Goal: Check status: Check status

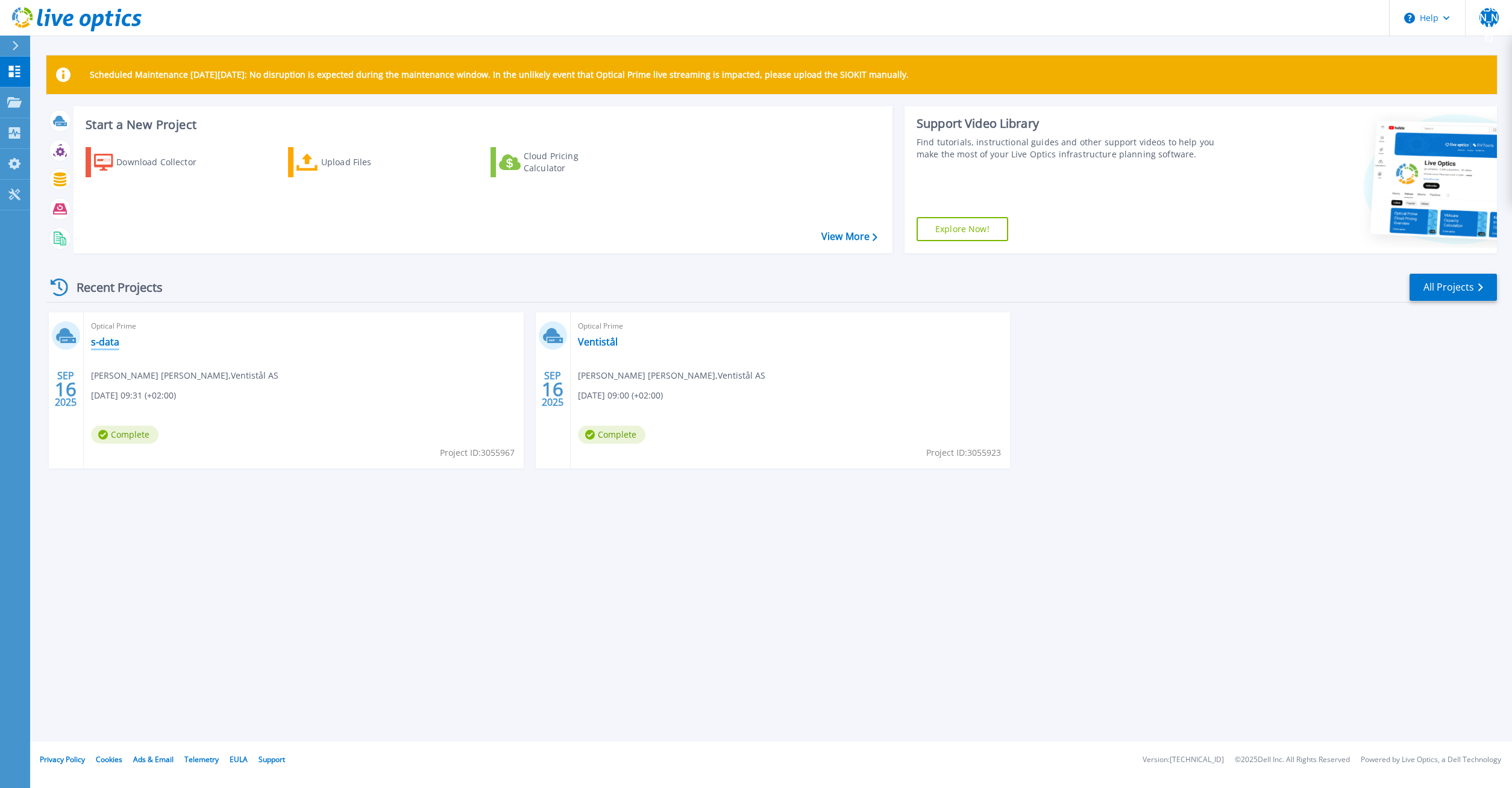
click at [100, 337] on link "s-data" at bounding box center [105, 342] width 28 height 12
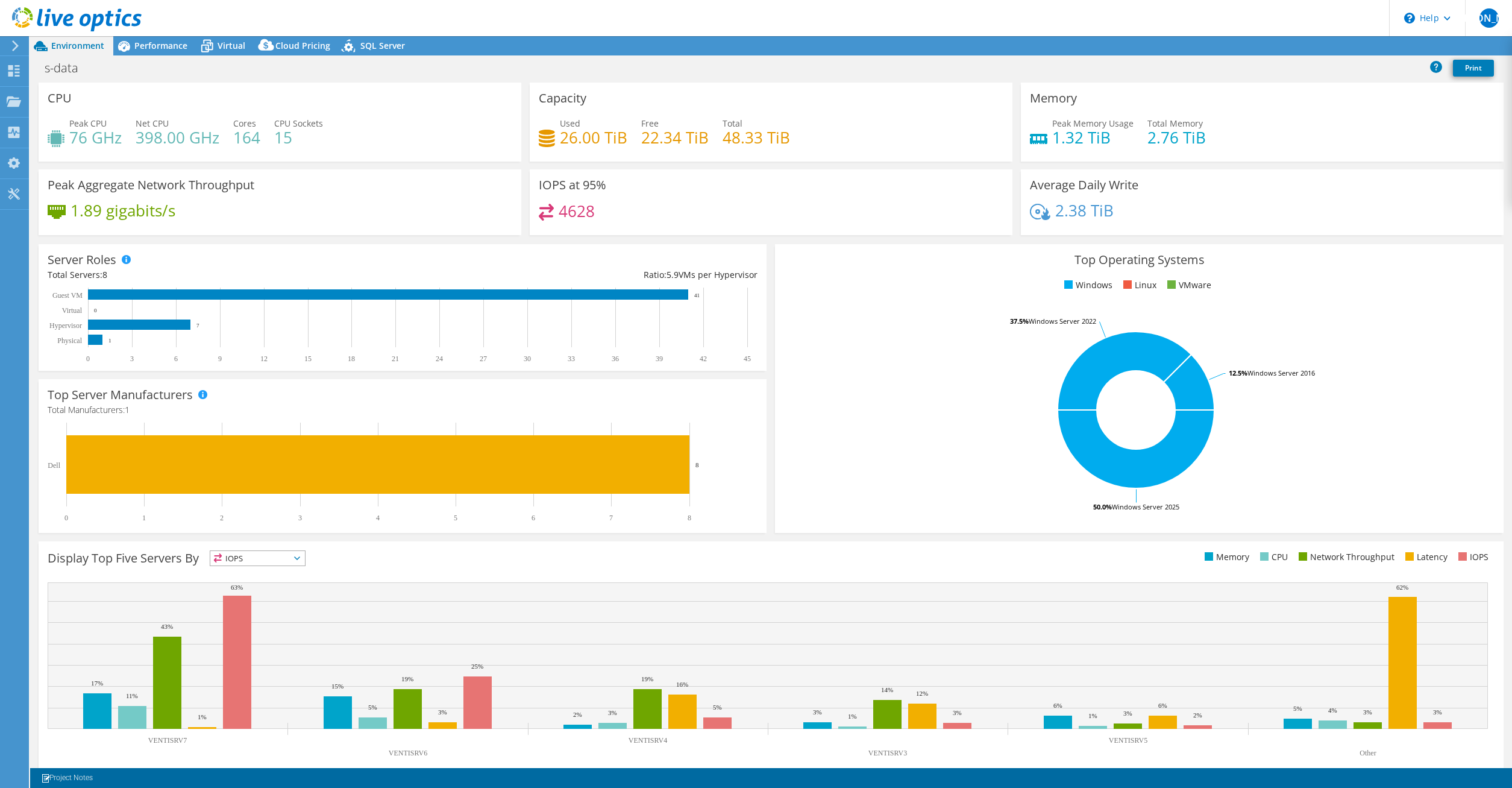
select select "USD"
click at [901, 317] on rect at bounding box center [1136, 410] width 704 height 211
click at [855, 457] on rect at bounding box center [1136, 410] width 704 height 211
click at [1396, 471] on rect at bounding box center [1136, 410] width 704 height 211
click at [1395, 331] on rect at bounding box center [1136, 410] width 704 height 211
